Goal: Task Accomplishment & Management: Manage account settings

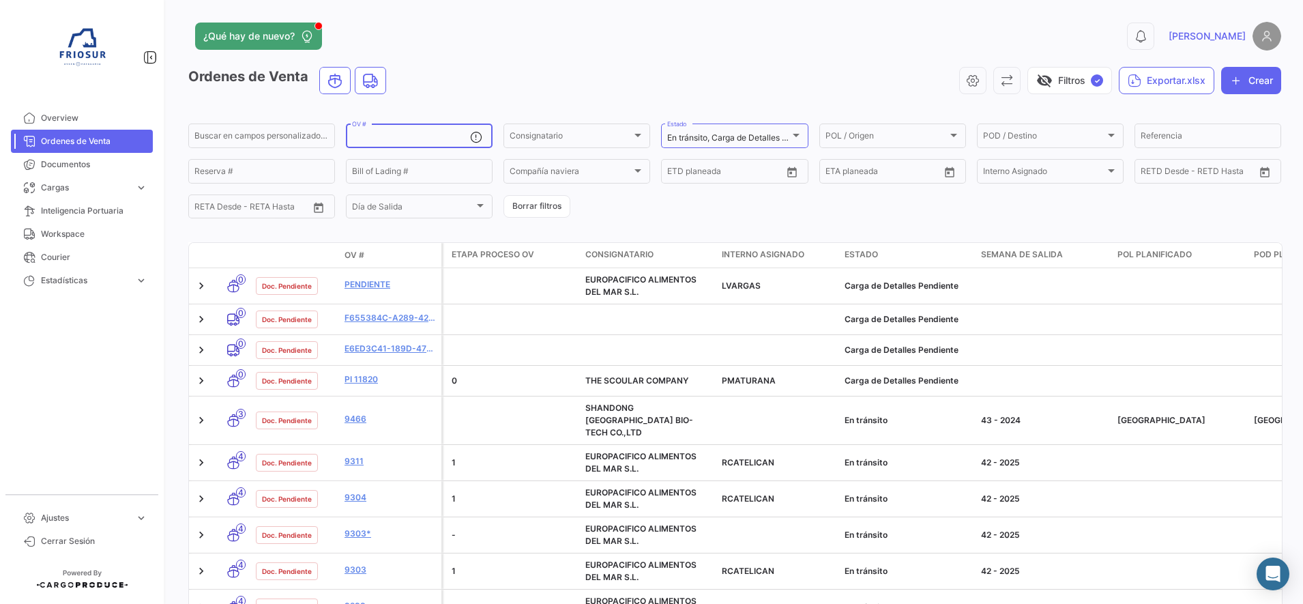
click at [402, 134] on input "OV #" at bounding box center [411, 138] width 118 height 10
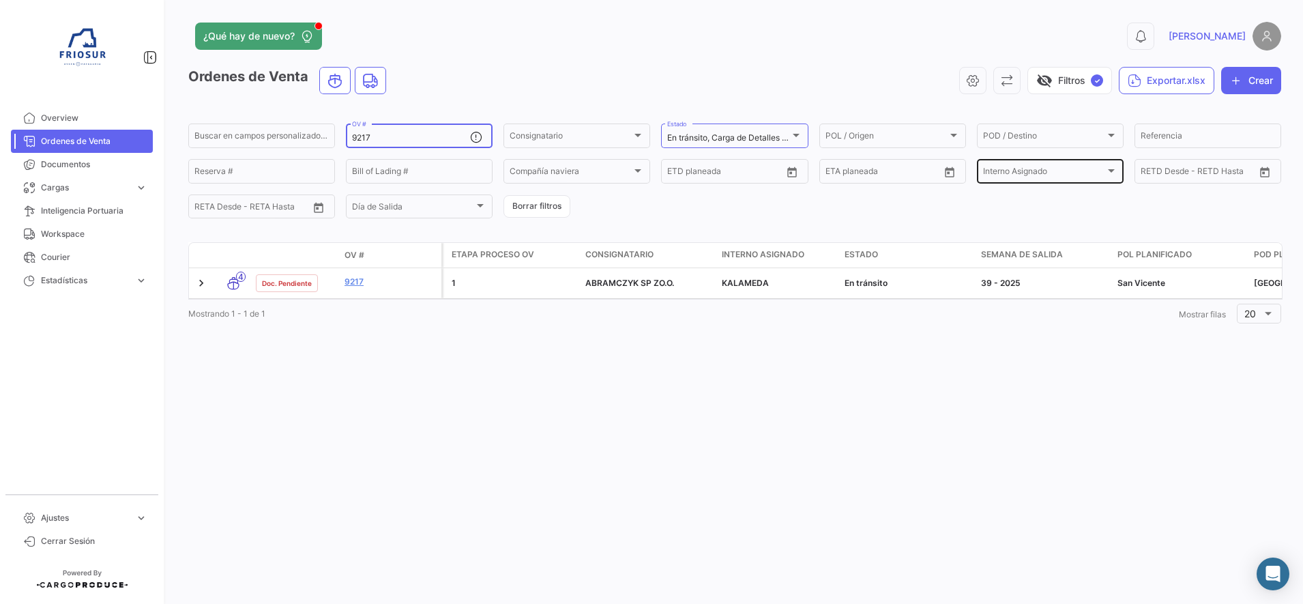
type input "9217"
click at [1084, 165] on div "Interno Asignado Interno Asignado" at bounding box center [1050, 170] width 134 height 27
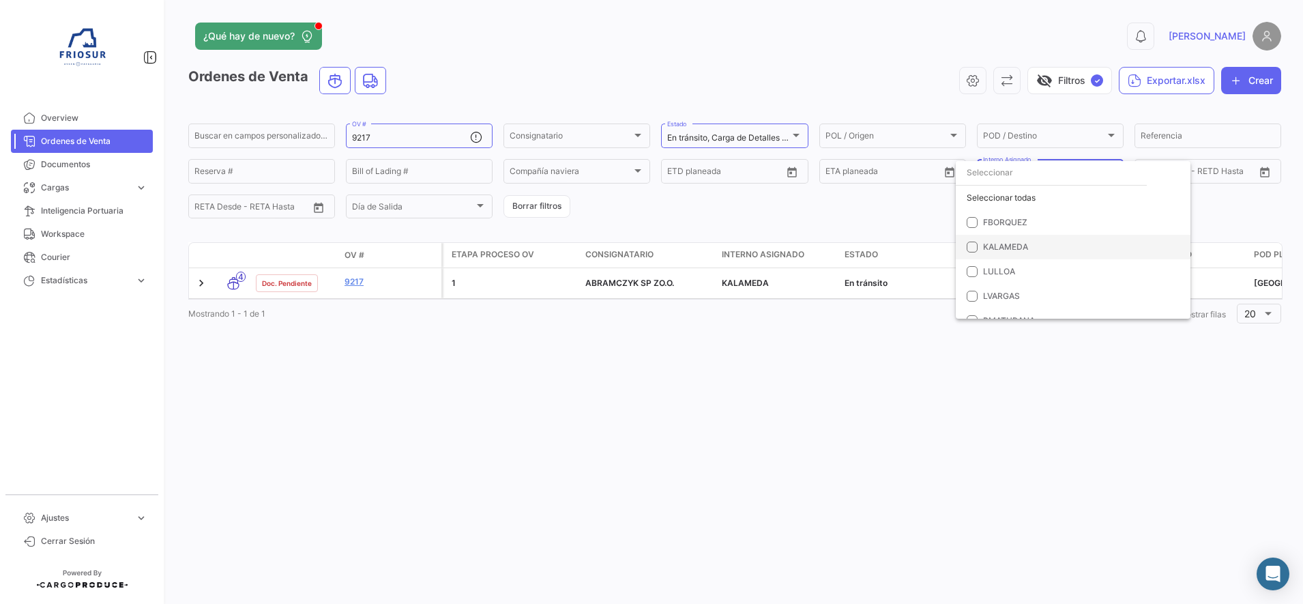
click at [1013, 246] on span "KALAMEDA" at bounding box center [1005, 246] width 45 height 10
click at [356, 277] on div at bounding box center [651, 302] width 1303 height 604
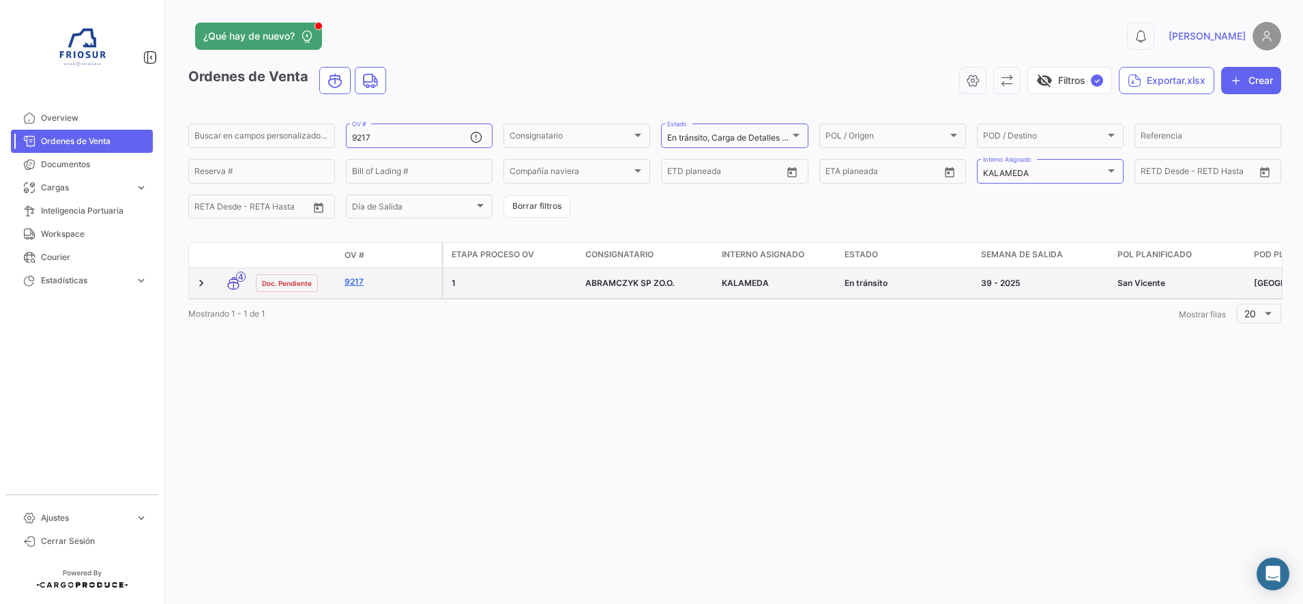
click at [357, 278] on link "9217" at bounding box center [389, 282] width 91 height 12
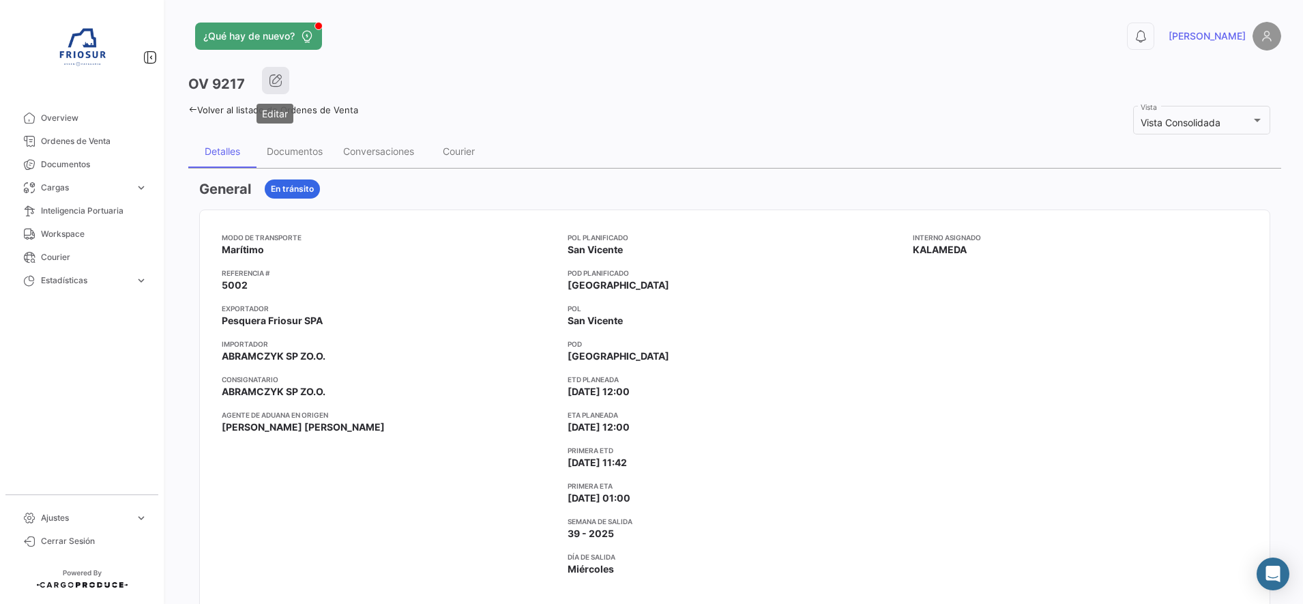
click at [269, 82] on icon "button" at bounding box center [276, 81] width 14 height 14
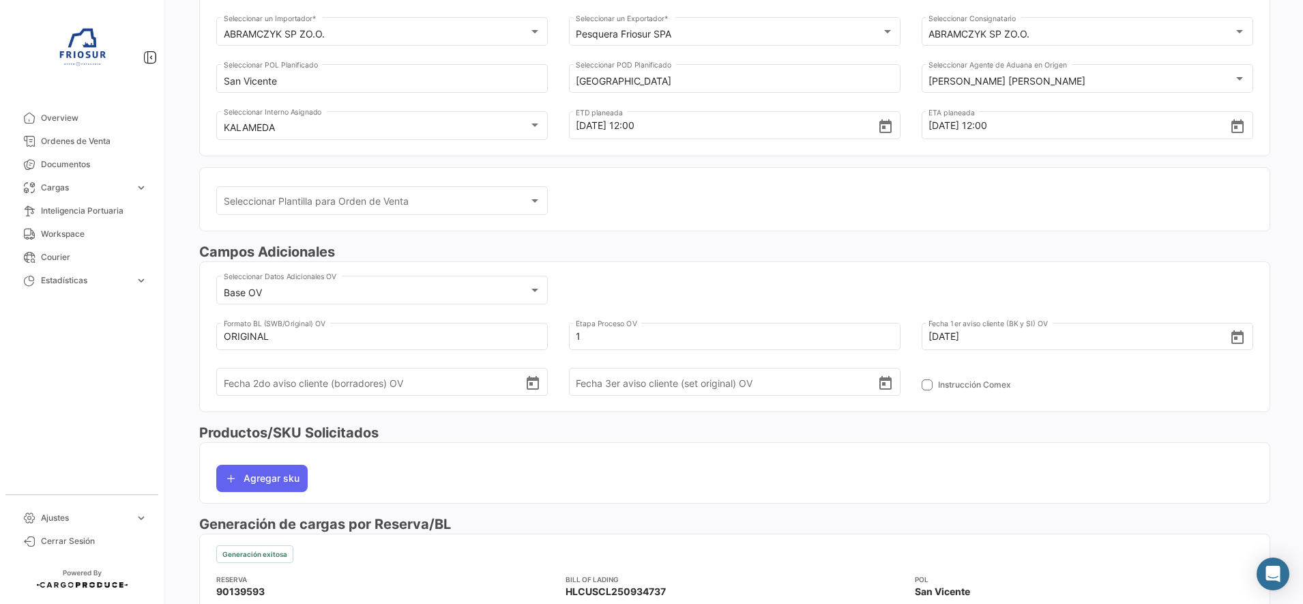
scroll to position [341, 0]
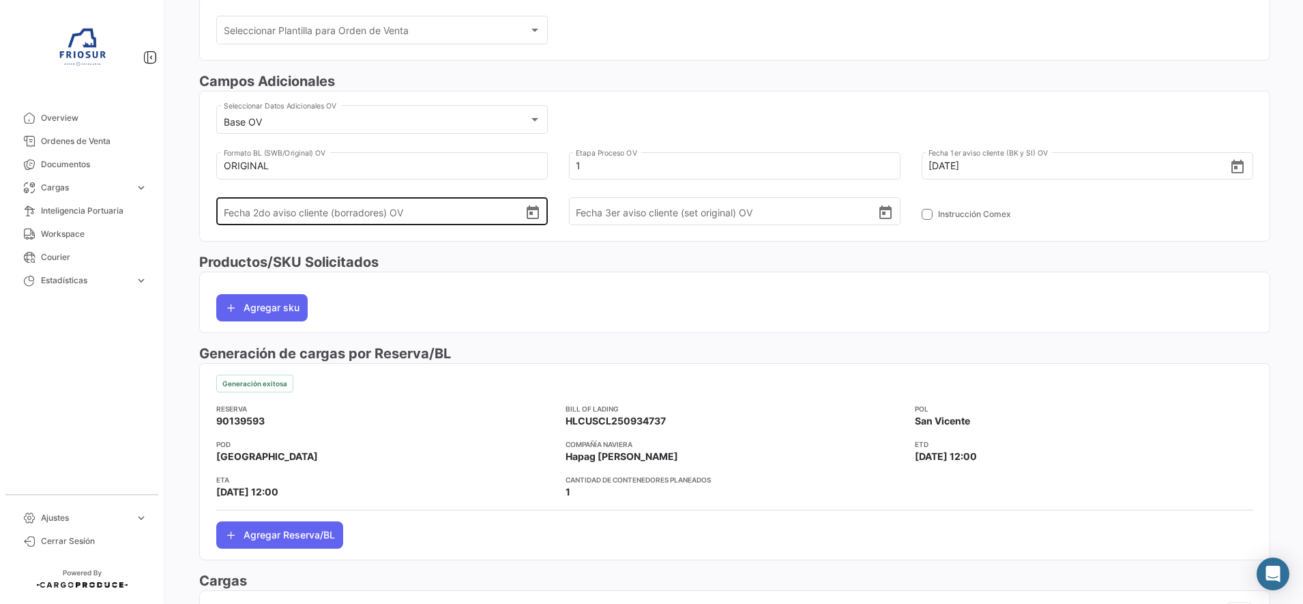
click at [529, 213] on icon "Open calendar" at bounding box center [533, 212] width 12 height 14
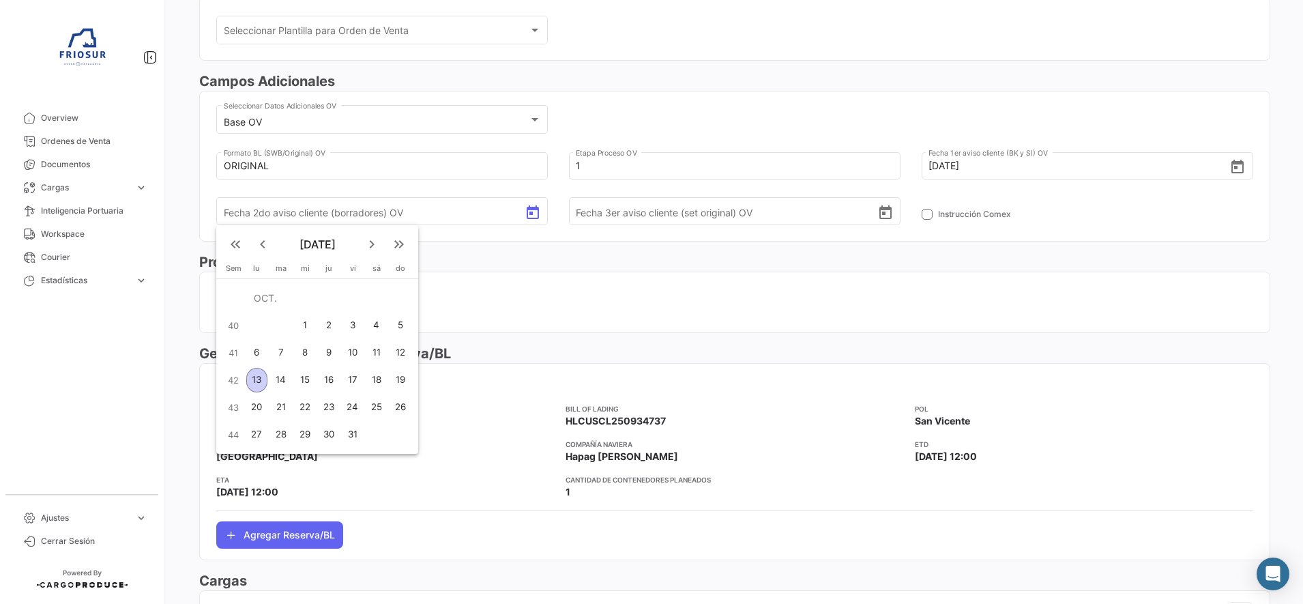
click at [258, 376] on div "13" at bounding box center [256, 380] width 21 height 25
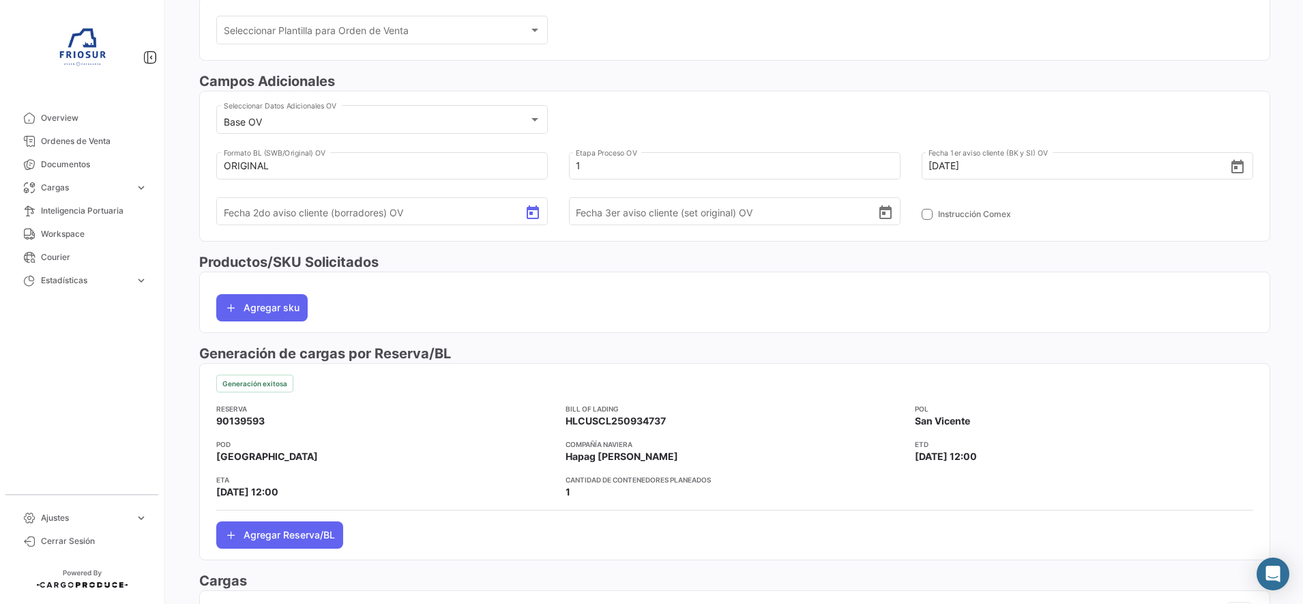
type input "[DATE]"
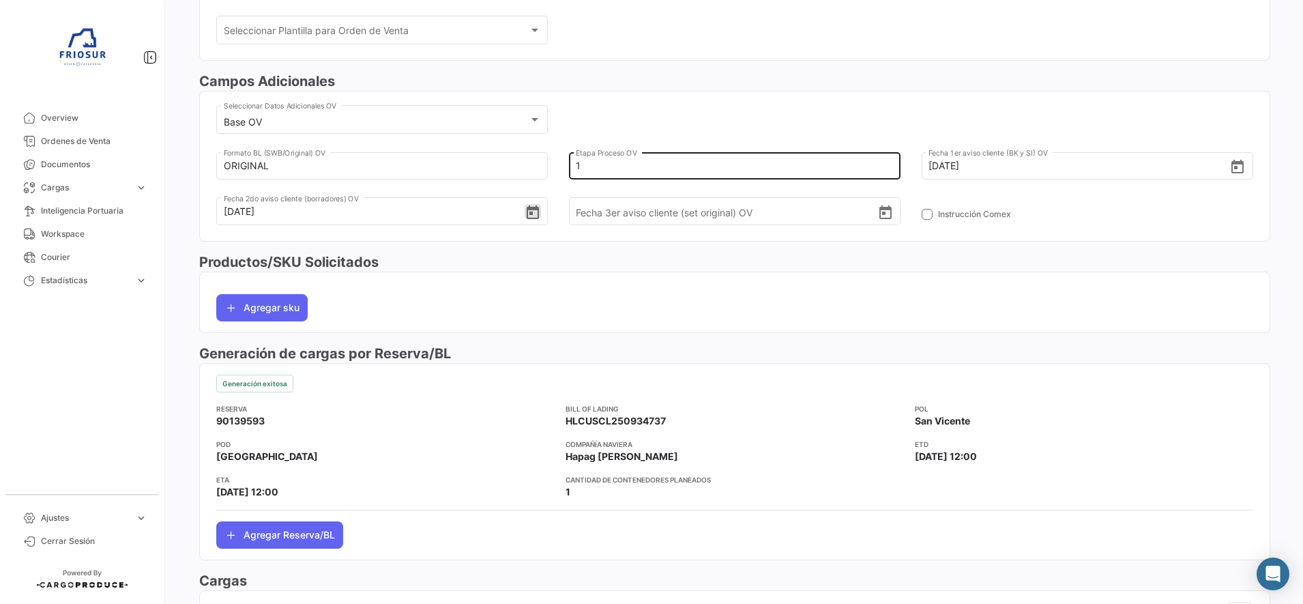
click at [632, 162] on input "1" at bounding box center [726, 166] width 301 height 48
type input "2"
click at [778, 107] on div "Base OV Seleccionar Datos Adicionales OV ORIGINAL [PERSON_NAME] (SWB/Original) …" at bounding box center [734, 171] width 1037 height 138
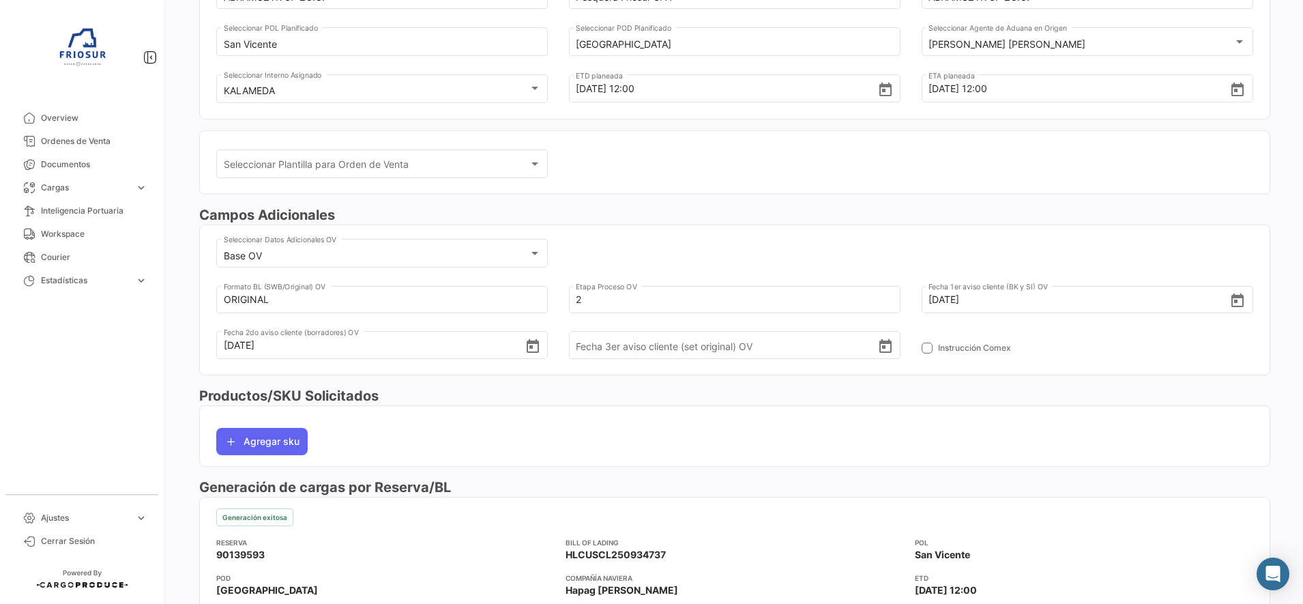
scroll to position [85, 0]
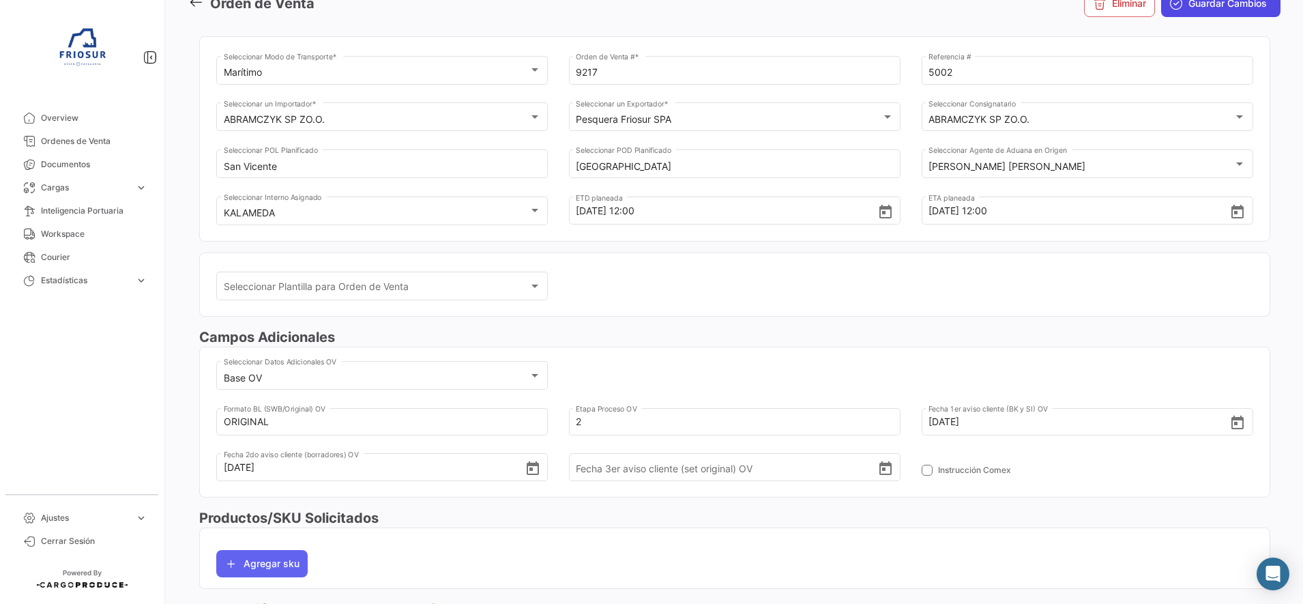
click at [1188, 10] on span "Guardar Cambios" at bounding box center [1227, 4] width 78 height 14
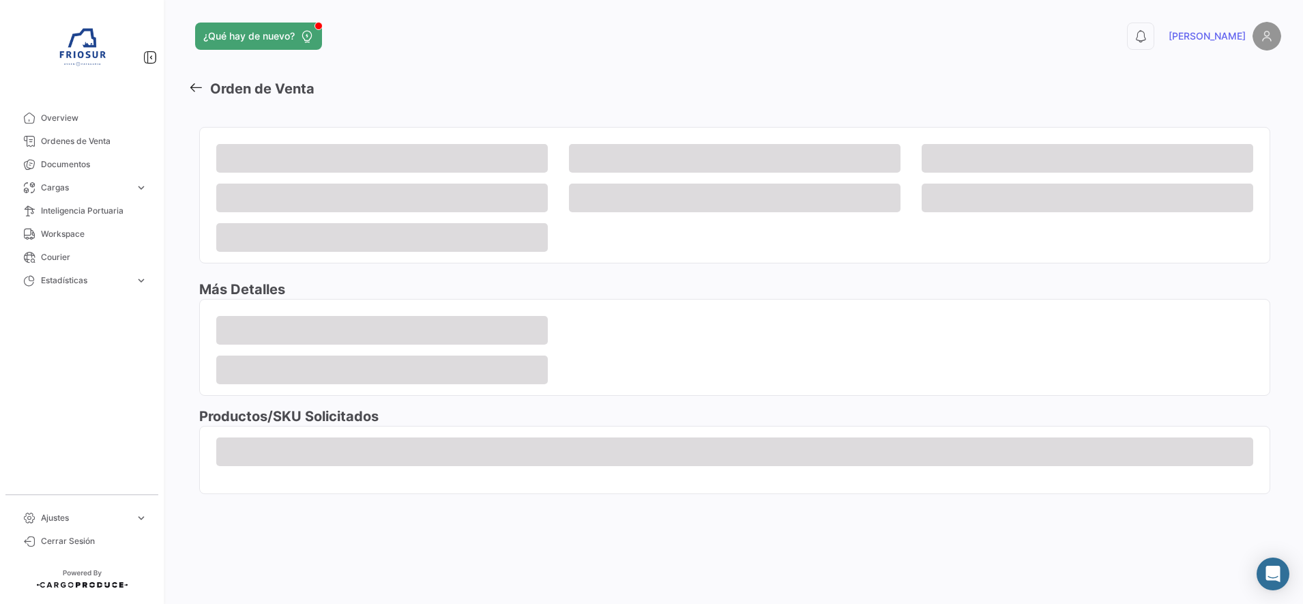
scroll to position [0, 0]
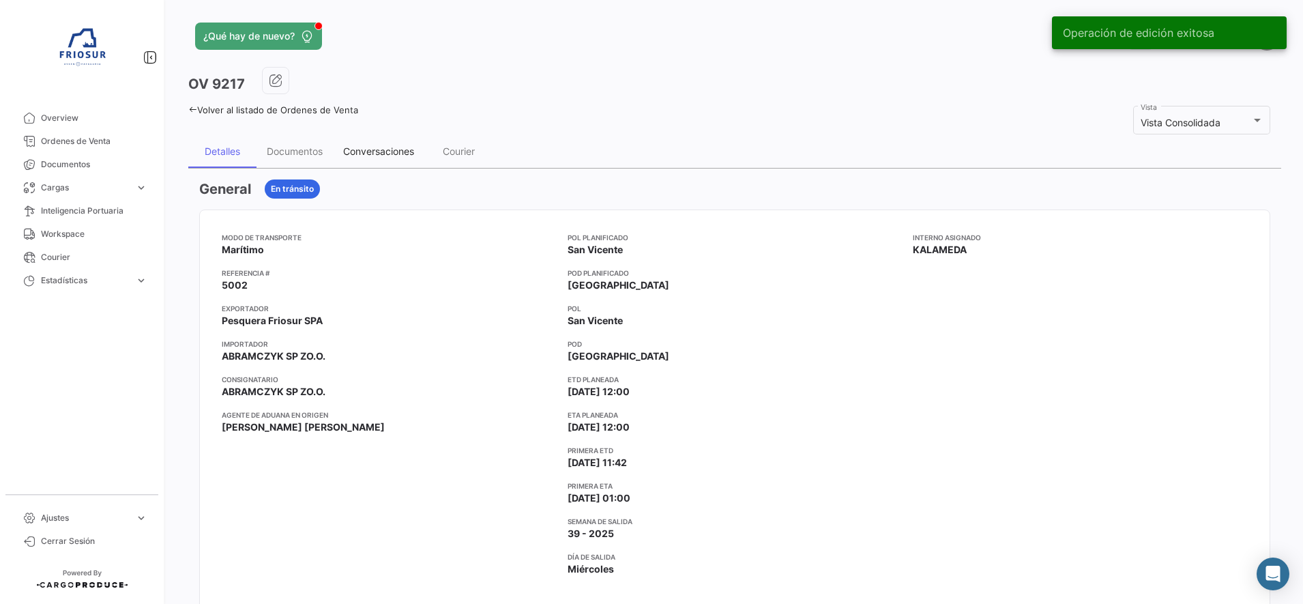
click at [400, 145] on div "Conversaciones" at bounding box center [378, 151] width 71 height 12
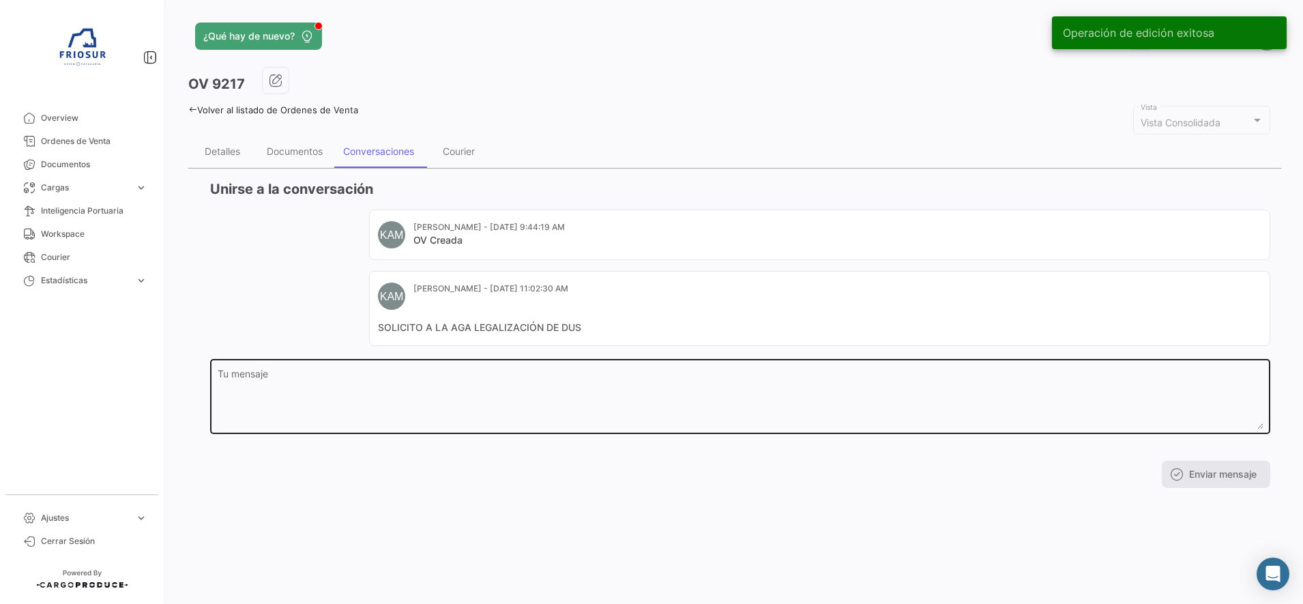
click at [372, 392] on textarea "Tu mensaje" at bounding box center [741, 399] width 1046 height 60
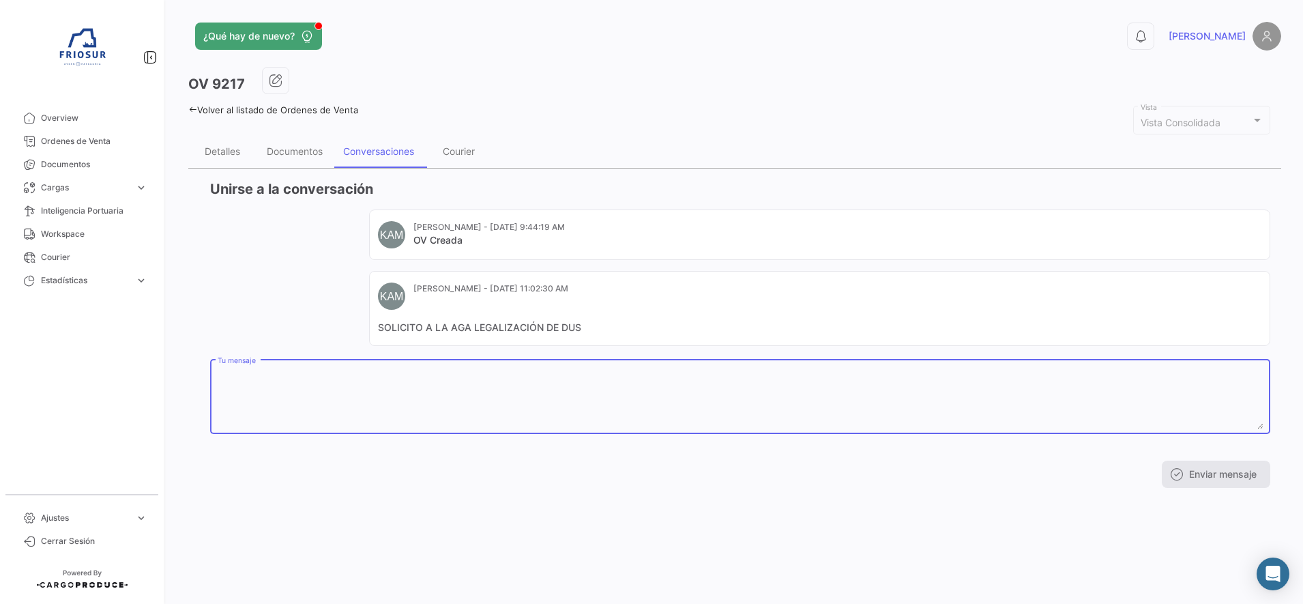
click at [394, 401] on textarea "Tu mensaje" at bounding box center [741, 399] width 1046 height 60
type textarea "v"
type textarea "VIERNES 10/10 SOLICITO AGA HACER BORRADOR SANITARIO"
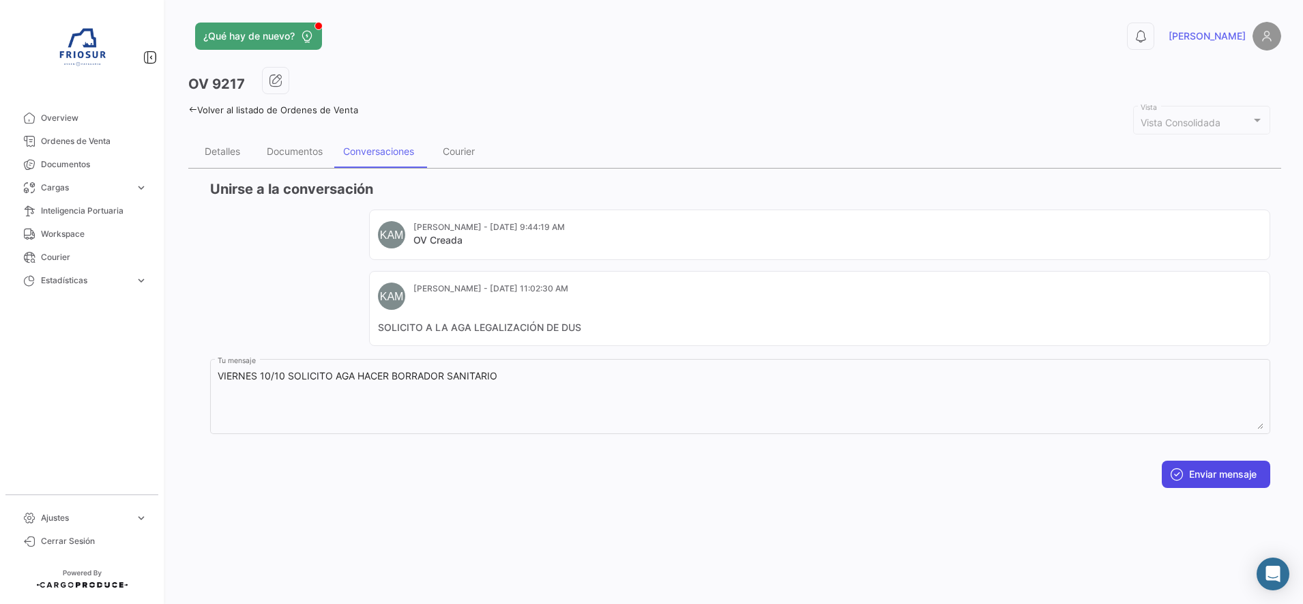
click at [1218, 482] on button "Enviar mensaje" at bounding box center [1216, 473] width 108 height 27
